Goal: Find specific page/section: Find specific page/section

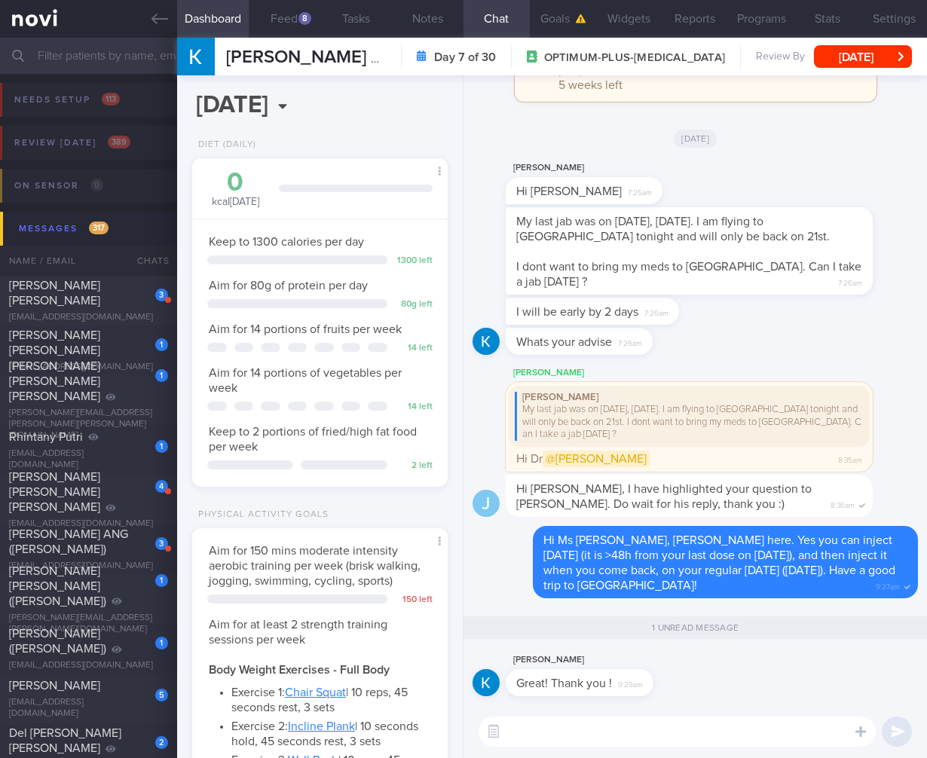
select select "9"
click at [129, 51] on input "text" at bounding box center [463, 56] width 927 height 36
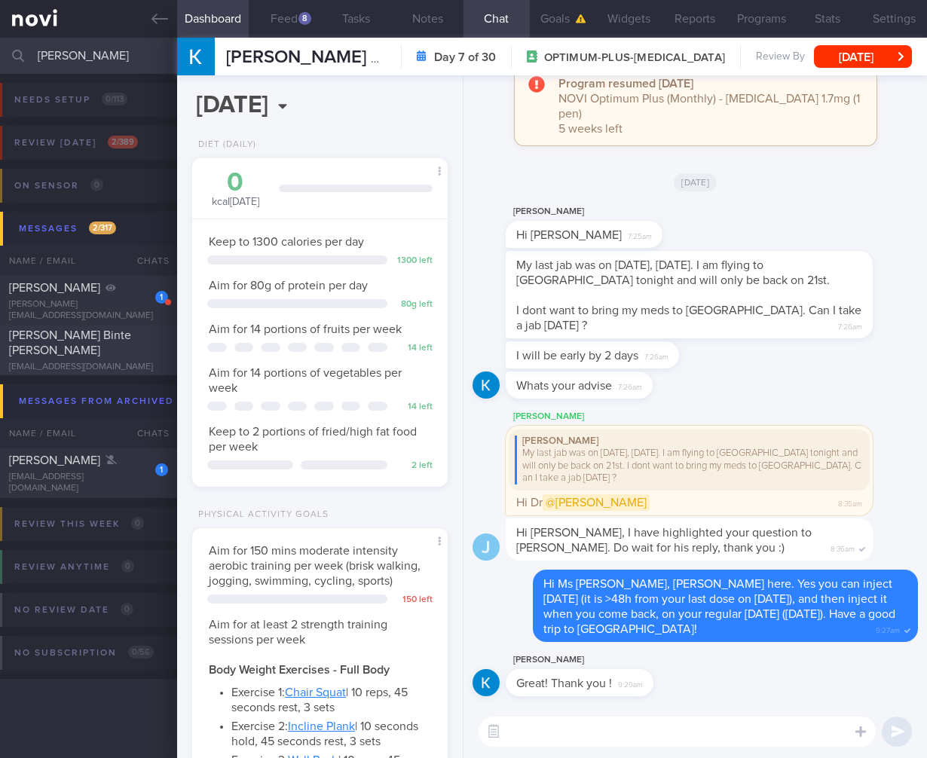
type input "[PERSON_NAME]"
click at [91, 337] on span "[PERSON_NAME] Binte [PERSON_NAME]" at bounding box center [70, 342] width 122 height 27
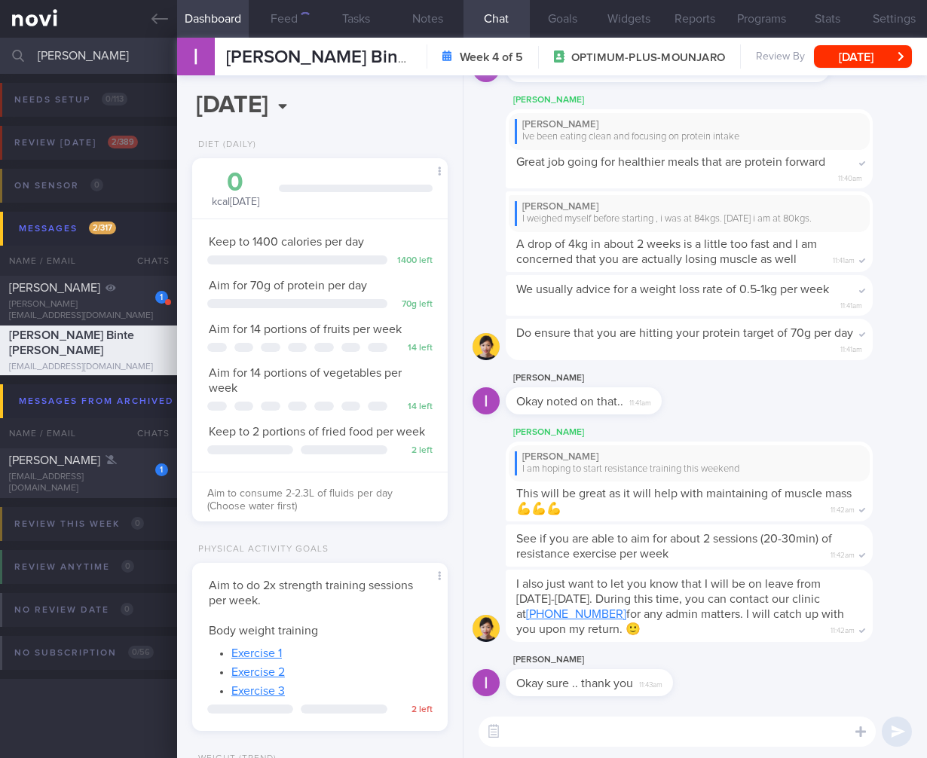
scroll to position [130, 217]
